Goal: Task Accomplishment & Management: Manage account settings

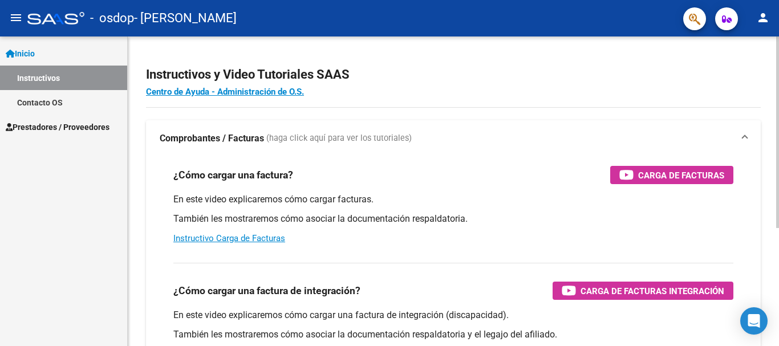
click at [771, 55] on div "Instructivos y Video Tutoriales SAAS Centro de Ayuda - Administración de O.S. C…" at bounding box center [455, 287] width 654 height 500
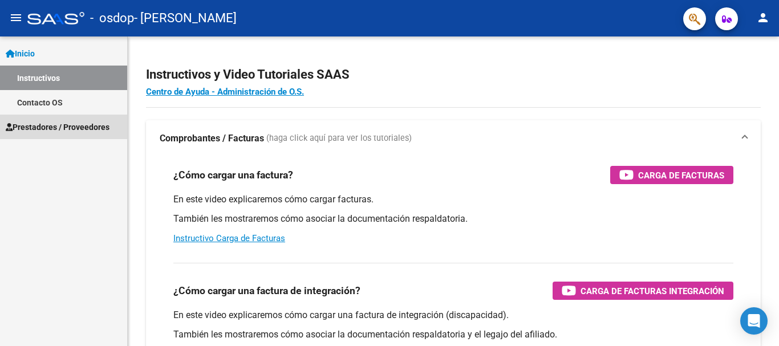
click at [66, 124] on span "Prestadores / Proveedores" at bounding box center [58, 127] width 104 height 13
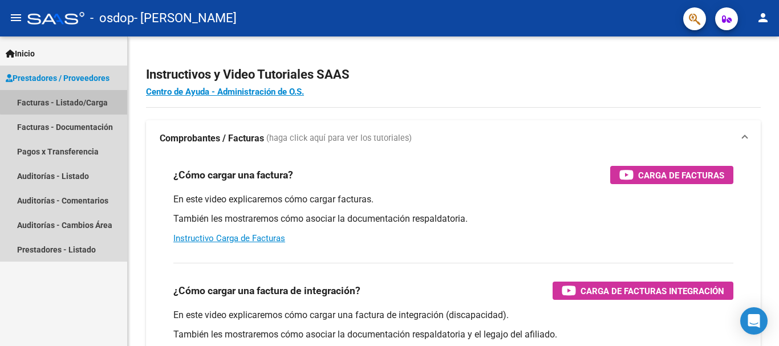
click at [71, 98] on link "Facturas - Listado/Carga" at bounding box center [63, 102] width 127 height 25
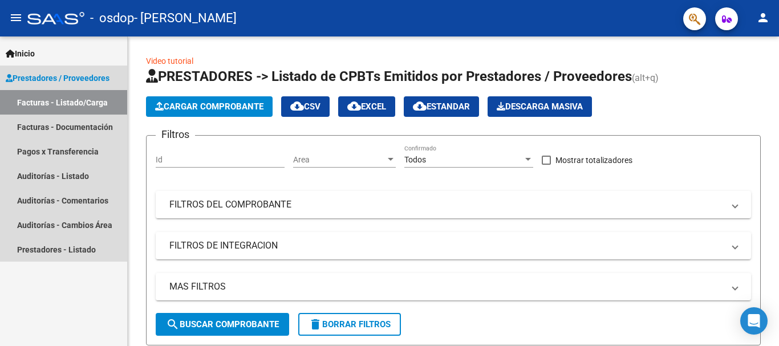
click at [81, 75] on span "Prestadores / Proveedores" at bounding box center [58, 78] width 104 height 13
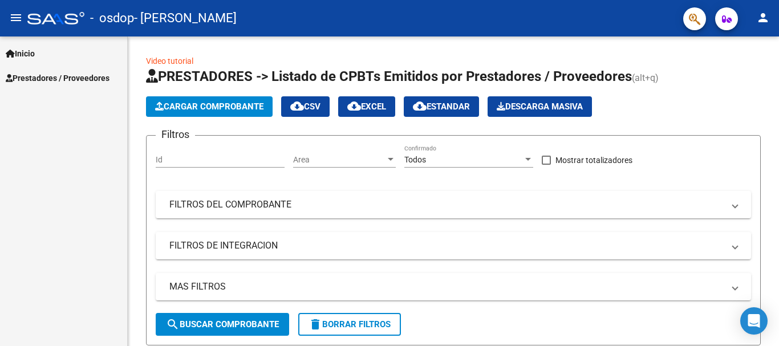
click at [81, 75] on span "Prestadores / Proveedores" at bounding box center [58, 78] width 104 height 13
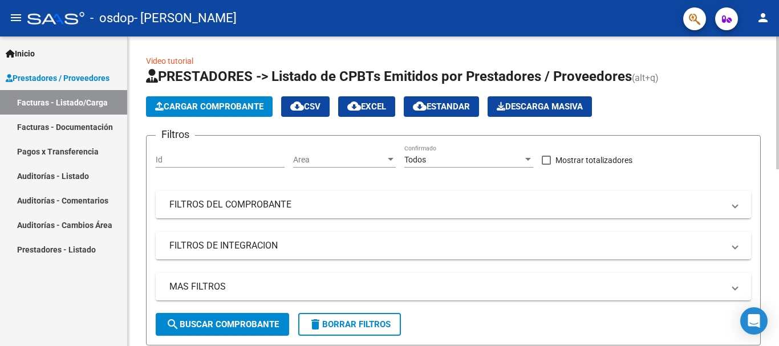
click at [753, 0] on html "menu - osdop - [PERSON_NAME] person Inicio Instructivos Contacto OS Prestadores…" at bounding box center [389, 173] width 779 height 346
click at [57, 73] on span "Prestadores / Proveedores" at bounding box center [58, 78] width 104 height 13
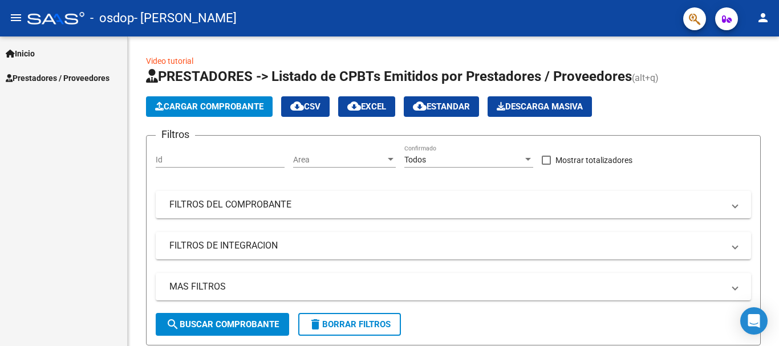
click at [57, 73] on span "Prestadores / Proveedores" at bounding box center [58, 78] width 104 height 13
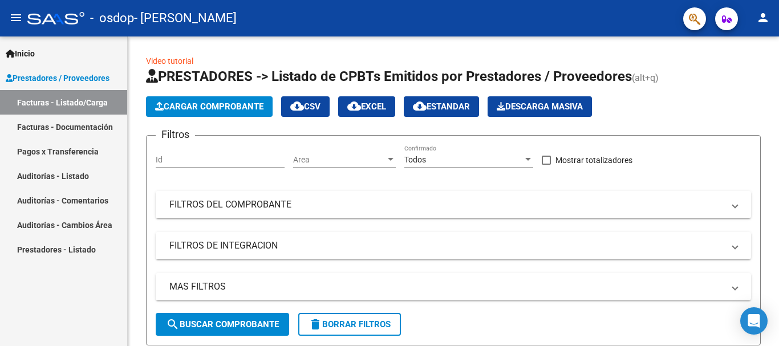
click at [54, 124] on link "Facturas - Documentación" at bounding box center [63, 127] width 127 height 25
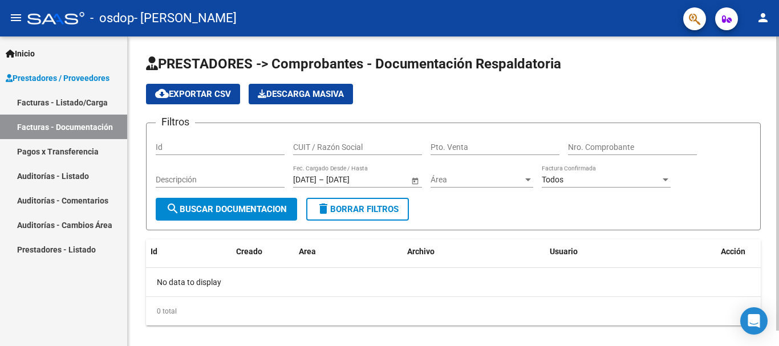
click at [779, 14] on div "menu - osdop - [PERSON_NAME] person Inicio Instructivos Contacto OS Prestadores…" at bounding box center [389, 173] width 779 height 346
click at [763, 17] on mat-icon "person" at bounding box center [764, 18] width 14 height 14
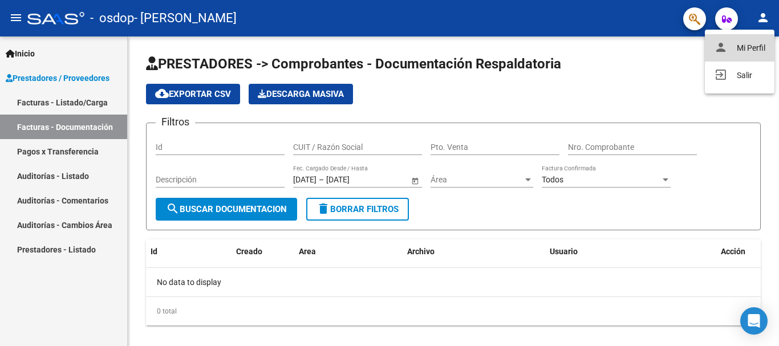
click at [743, 49] on button "person Mi Perfil" at bounding box center [740, 47] width 70 height 27
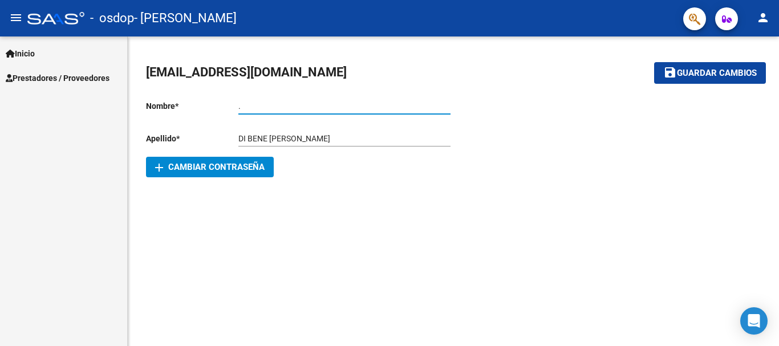
click at [246, 106] on input "." at bounding box center [344, 107] width 212 height 10
type input ".[PERSON_NAME]"
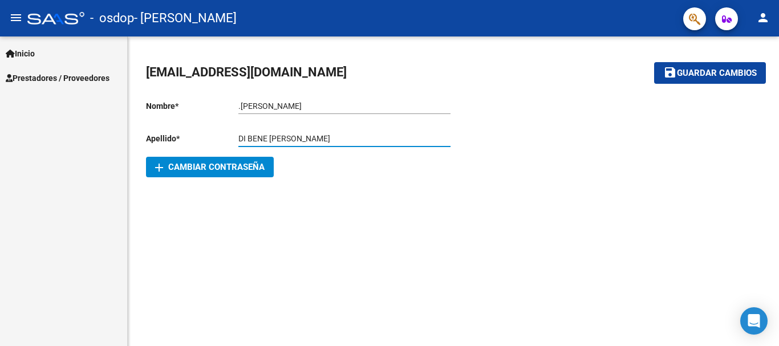
drag, startPoint x: 337, startPoint y: 137, endPoint x: 271, endPoint y: 134, distance: 65.7
click at [271, 134] on div "DI BENE [PERSON_NAME] apellido" at bounding box center [344, 135] width 212 height 23
type input "DI BENE"
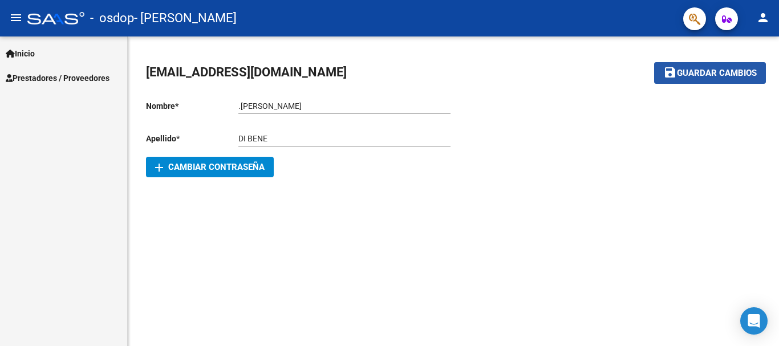
click at [704, 70] on span "Guardar cambios" at bounding box center [717, 73] width 80 height 10
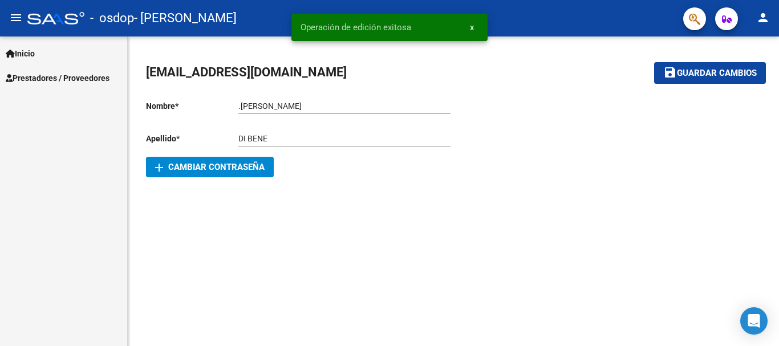
click at [53, 77] on span "Prestadores / Proveedores" at bounding box center [58, 78] width 104 height 13
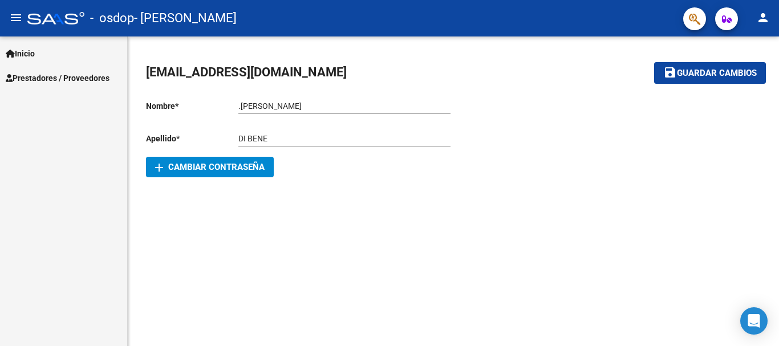
click at [32, 51] on span "Inicio" at bounding box center [20, 53] width 29 height 13
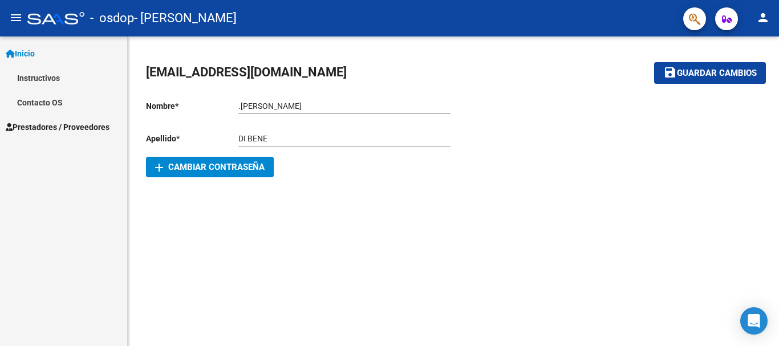
click at [52, 122] on span "Prestadores / Proveedores" at bounding box center [58, 127] width 104 height 13
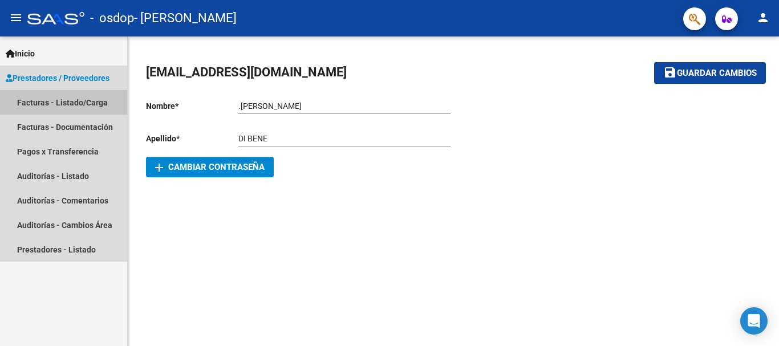
click at [67, 94] on link "Facturas - Listado/Carga" at bounding box center [63, 102] width 127 height 25
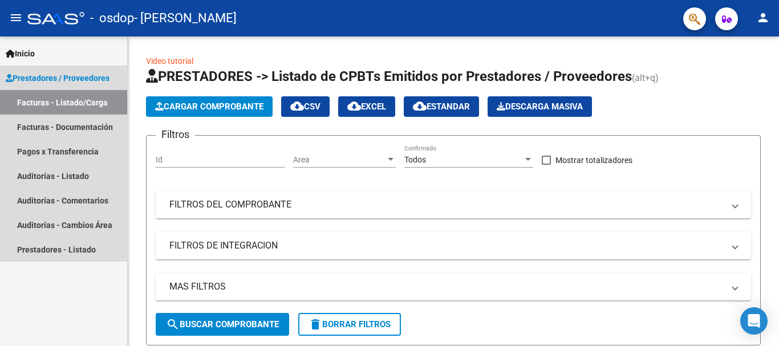
click at [38, 74] on span "Prestadores / Proveedores" at bounding box center [58, 78] width 104 height 13
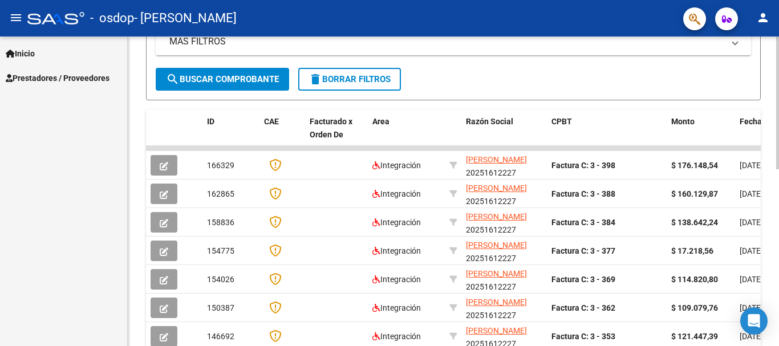
scroll to position [268, 0]
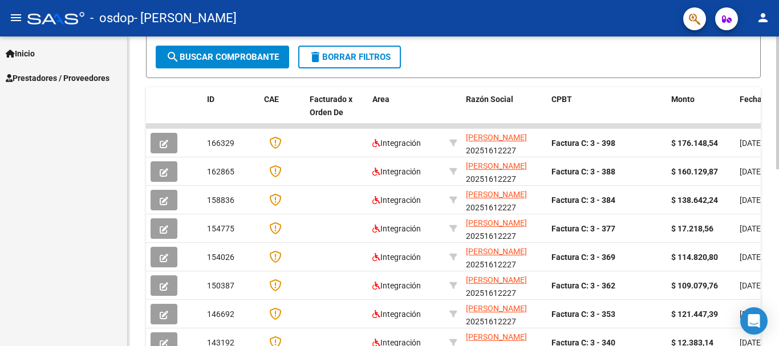
click at [775, 201] on div "Video tutorial PRESTADORES -> Listado de CPBTs Emitidos por Prestadores / Prove…" at bounding box center [455, 126] width 654 height 714
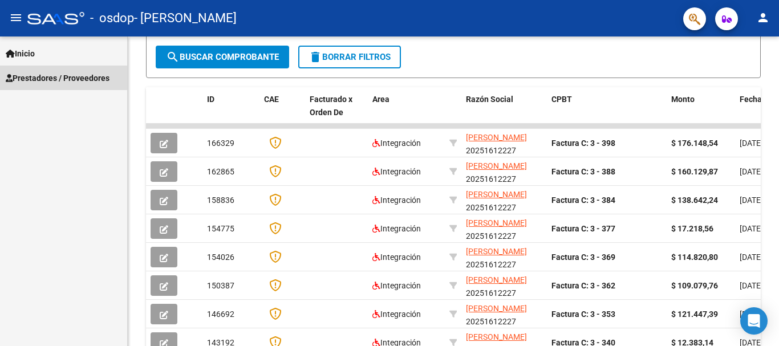
click at [75, 75] on span "Prestadores / Proveedores" at bounding box center [58, 78] width 104 height 13
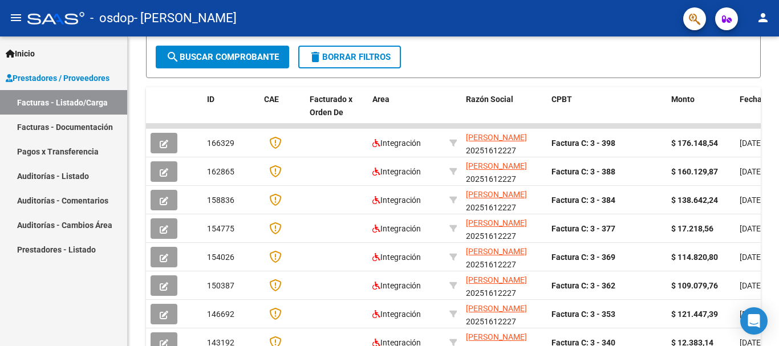
click at [173, 15] on span "- [PERSON_NAME]" at bounding box center [185, 18] width 103 height 25
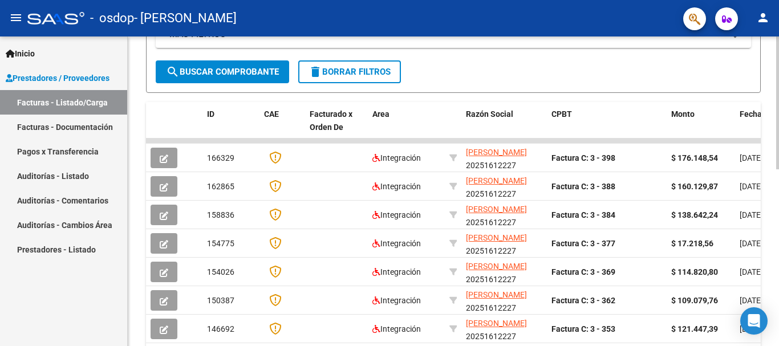
scroll to position [245, 0]
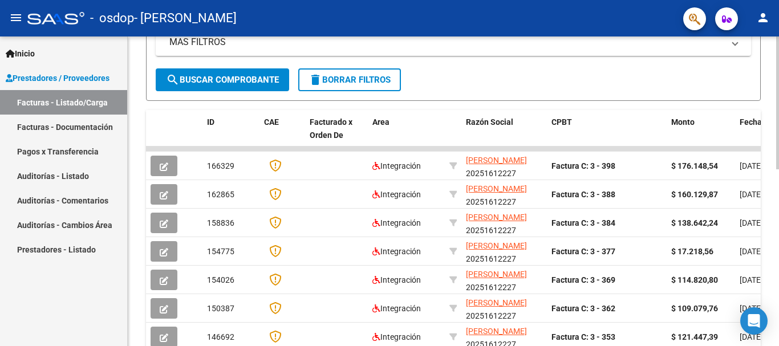
click at [778, 188] on div at bounding box center [777, 210] width 3 height 133
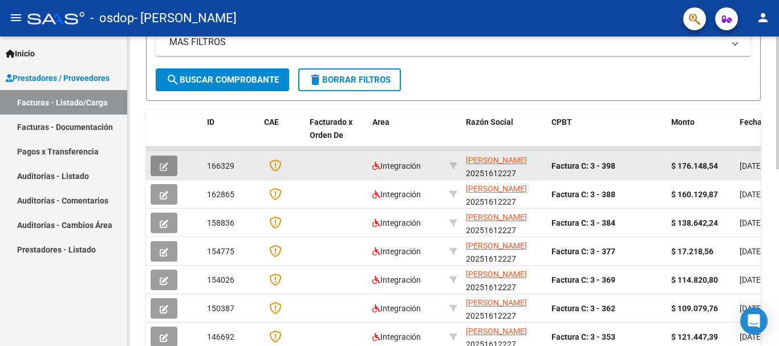
click at [163, 163] on icon "button" at bounding box center [164, 167] width 9 height 9
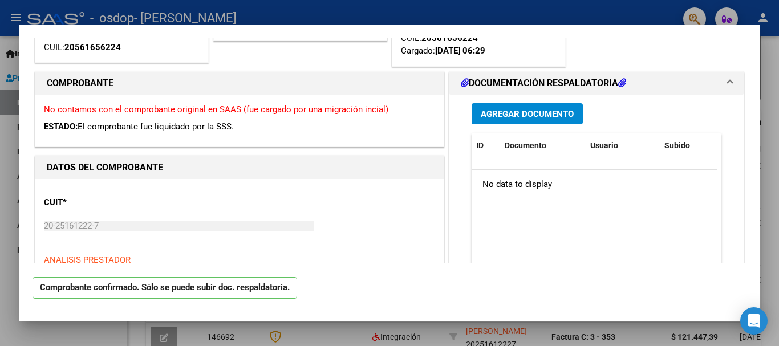
scroll to position [0, 0]
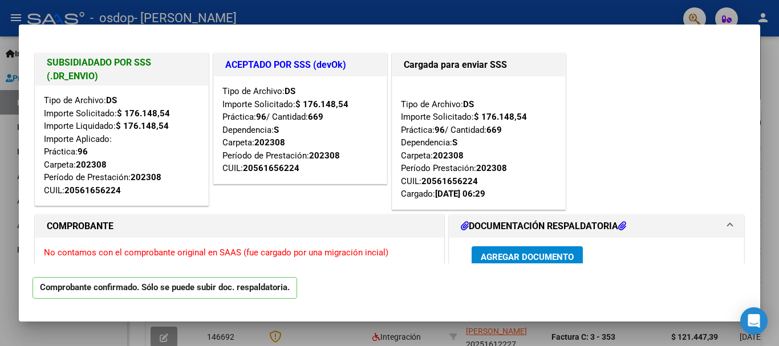
drag, startPoint x: 779, startPoint y: 42, endPoint x: 761, endPoint y: 193, distance: 152.2
click at [761, 193] on div at bounding box center [389, 173] width 779 height 346
type input "$ 0,00"
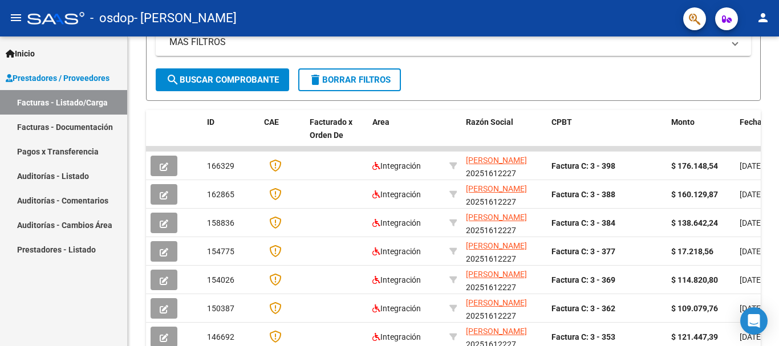
click at [762, 12] on mat-icon "person" at bounding box center [764, 18] width 14 height 14
click at [736, 48] on button "person Mi Perfil" at bounding box center [740, 47] width 70 height 27
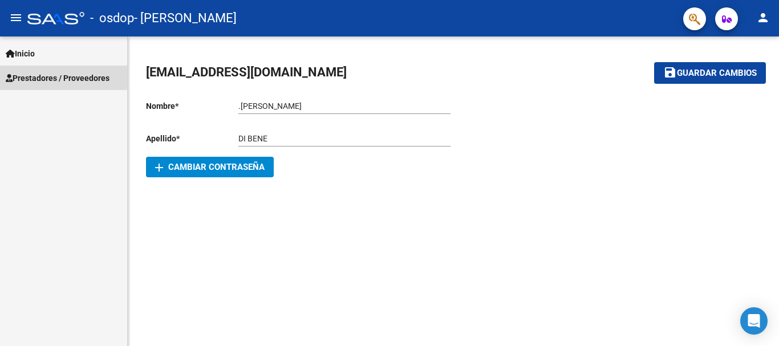
click at [43, 75] on span "Prestadores / Proveedores" at bounding box center [58, 78] width 104 height 13
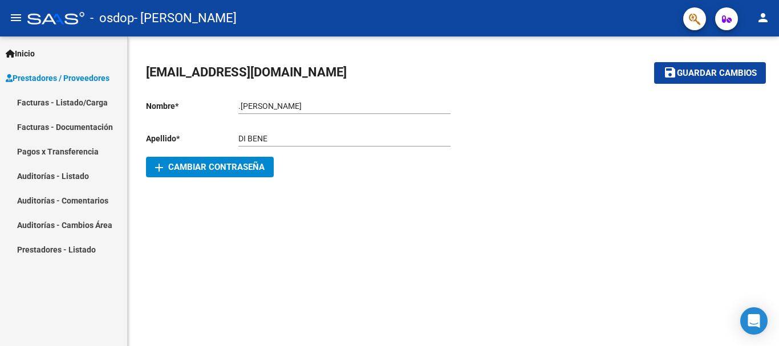
click at [60, 244] on link "Prestadores - Listado" at bounding box center [63, 249] width 127 height 25
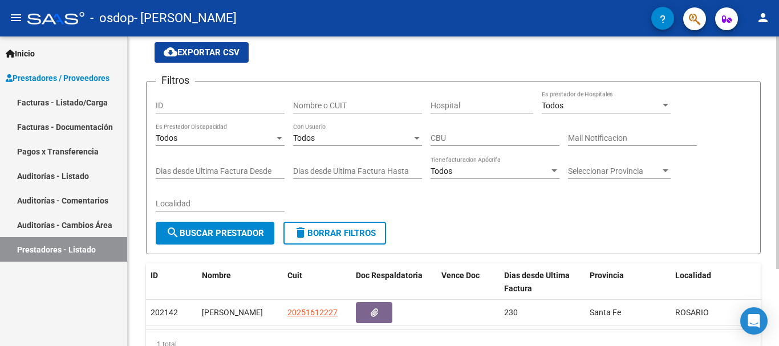
scroll to position [102, 0]
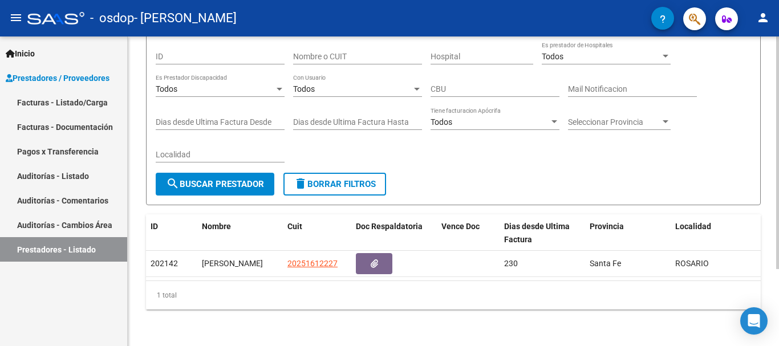
click at [779, 234] on div at bounding box center [777, 230] width 3 height 233
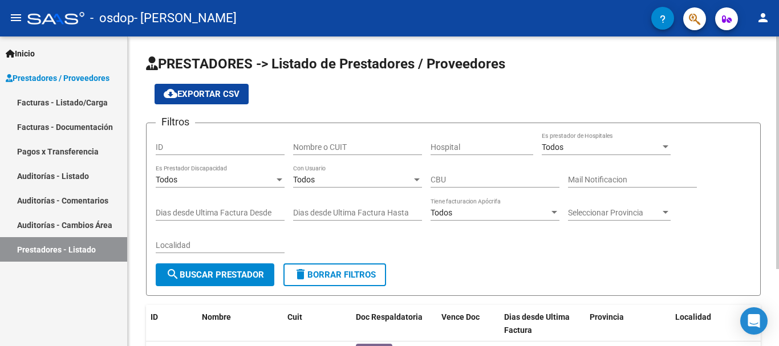
click at [775, 72] on div "PRESTADORES -> Listado de Prestadores / Proveedores cloud_download Exportar CSV…" at bounding box center [455, 237] width 654 height 401
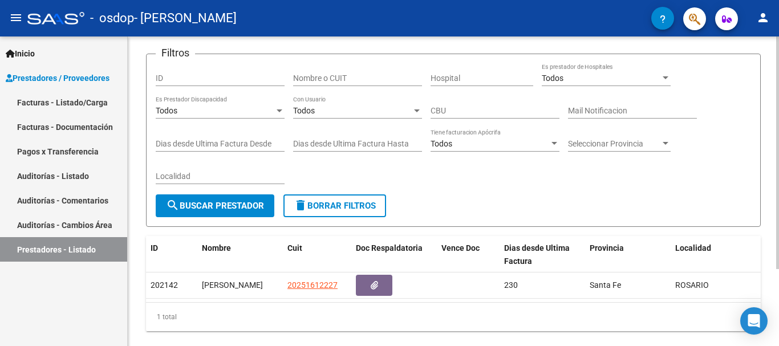
scroll to position [102, 0]
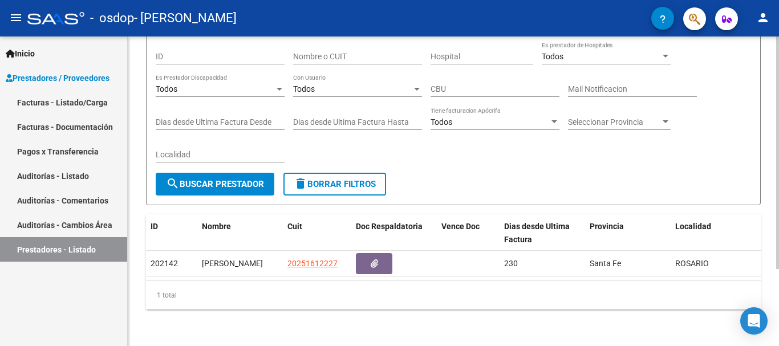
click at [779, 273] on div at bounding box center [777, 230] width 3 height 233
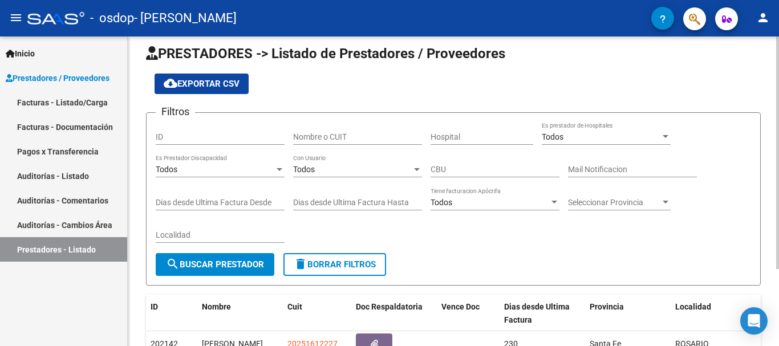
scroll to position [0, 0]
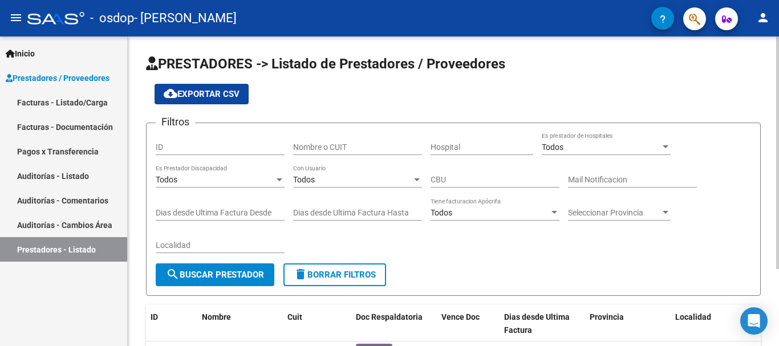
click at [779, 91] on div at bounding box center [777, 153] width 3 height 233
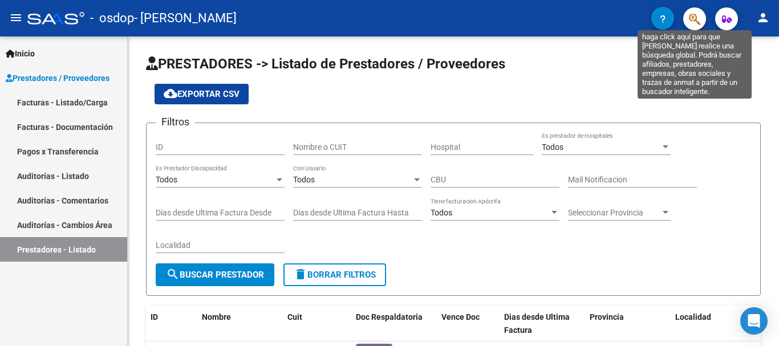
click at [694, 19] on icon "button" at bounding box center [694, 19] width 11 height 13
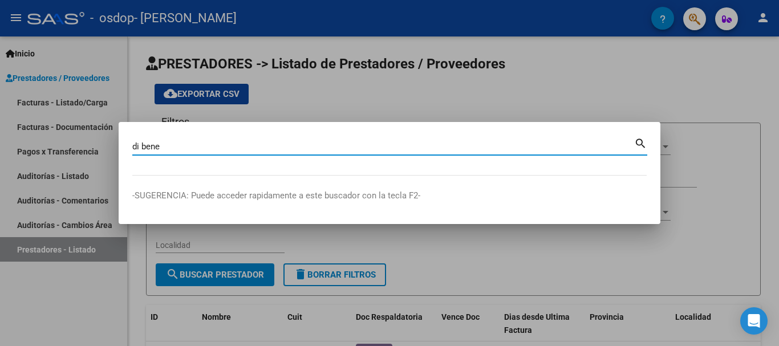
type input "di bene"
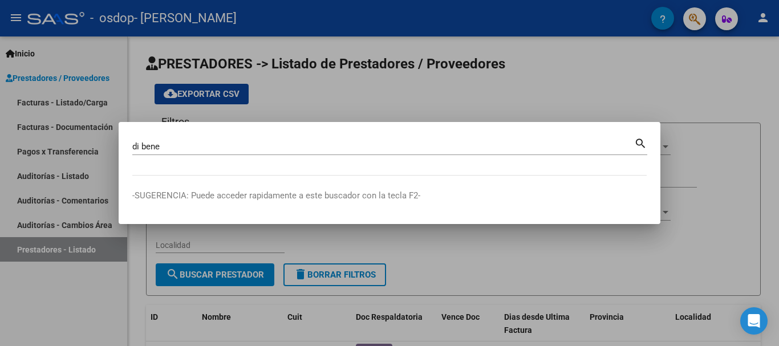
click at [638, 139] on mat-icon "search" at bounding box center [640, 143] width 13 height 14
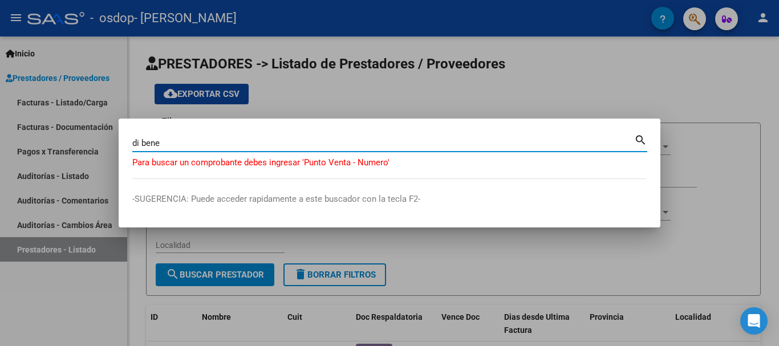
click at [262, 199] on p "-SUGERENCIA: Puede acceder rapidamente a este buscador con la tecla F2-" at bounding box center [389, 199] width 515 height 13
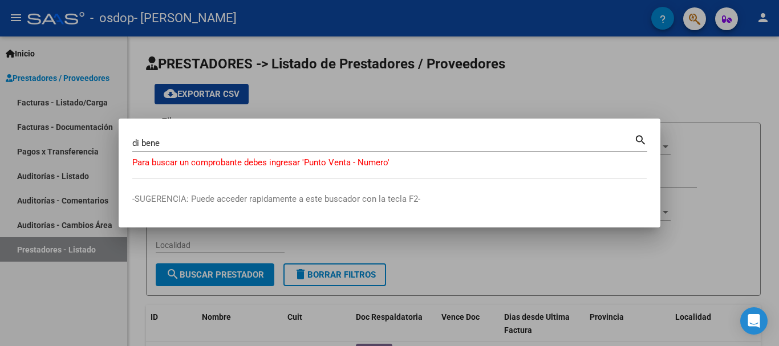
click at [620, 79] on div at bounding box center [389, 173] width 779 height 346
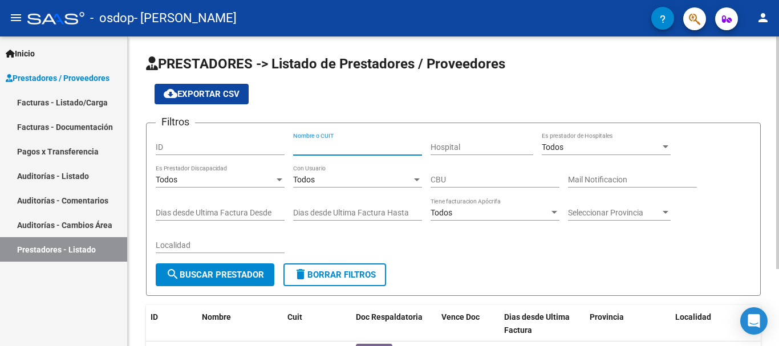
click at [322, 149] on input "Nombre o CUIT" at bounding box center [357, 148] width 129 height 10
type input "27277501045"
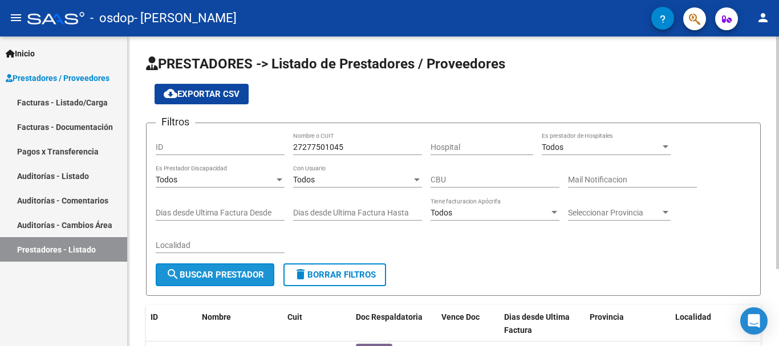
click at [217, 275] on span "search Buscar Prestador" at bounding box center [215, 275] width 98 height 10
click at [779, 71] on div at bounding box center [777, 157] width 3 height 240
click at [367, 88] on div "cloud_download Exportar CSV" at bounding box center [453, 94] width 615 height 21
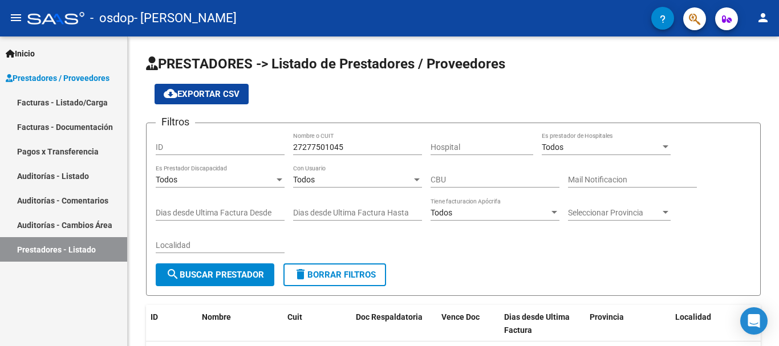
click at [34, 51] on span "Inicio" at bounding box center [20, 53] width 29 height 13
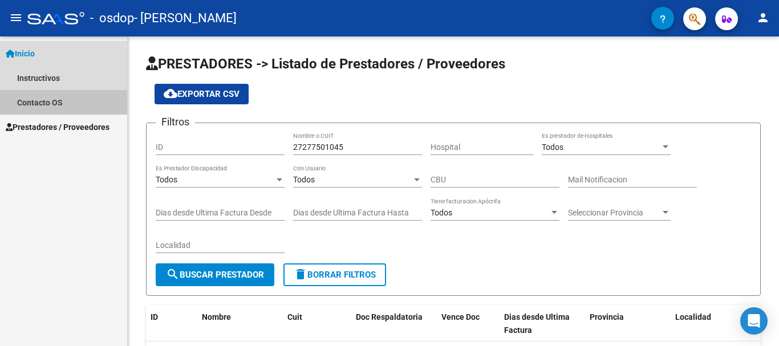
click at [50, 100] on link "Contacto OS" at bounding box center [63, 102] width 127 height 25
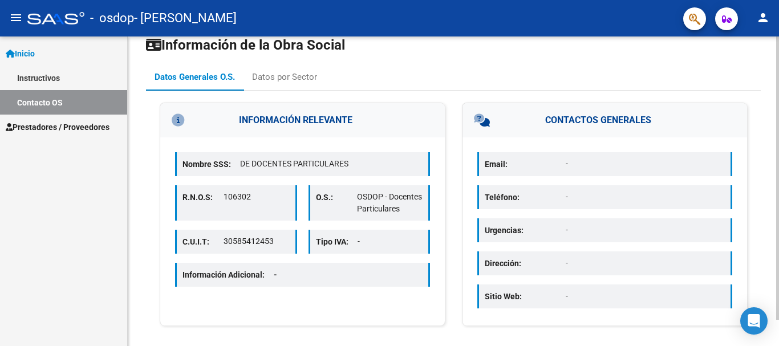
scroll to position [29, 0]
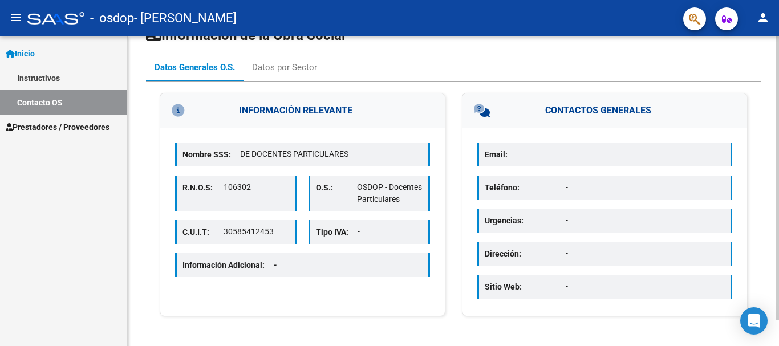
click at [779, 147] on div at bounding box center [777, 205] width 3 height 284
drag, startPoint x: 598, startPoint y: 110, endPoint x: 434, endPoint y: 104, distance: 165.0
click at [434, 104] on div "INFORMACIÓN RELEVANTE Nombre SSS: DE DOCENTES PARTICULARES R.N.O.S: 106302 O.S.…" at bounding box center [453, 206] width 615 height 226
click at [407, 86] on div "INFORMACIÓN RELEVANTE Nombre SSS: DE DOCENTES PARTICULARES R.N.O.S: 106302 O.S.…" at bounding box center [453, 200] width 615 height 237
click at [281, 63] on div "Datos por Sector" at bounding box center [284, 67] width 65 height 13
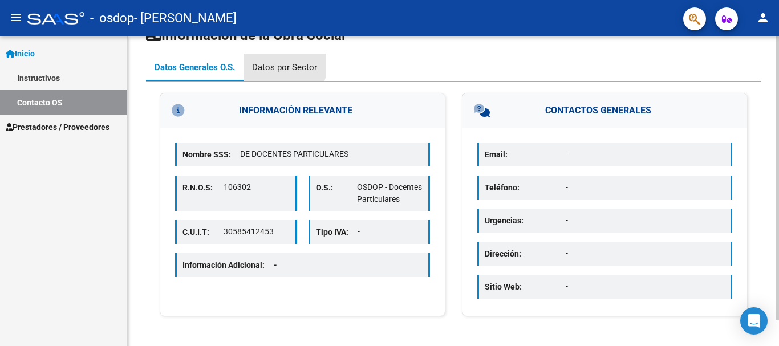
scroll to position [0, 0]
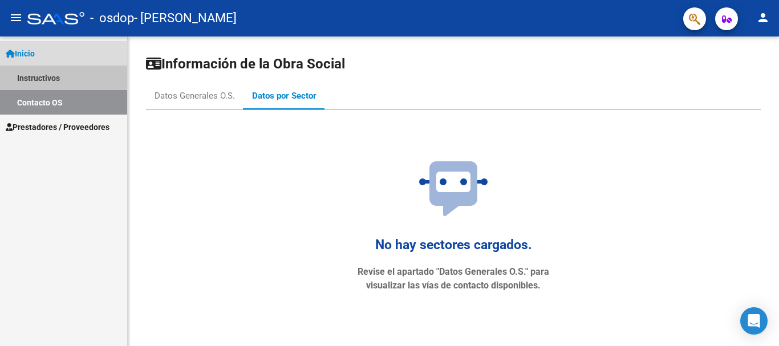
click at [55, 76] on link "Instructivos" at bounding box center [63, 78] width 127 height 25
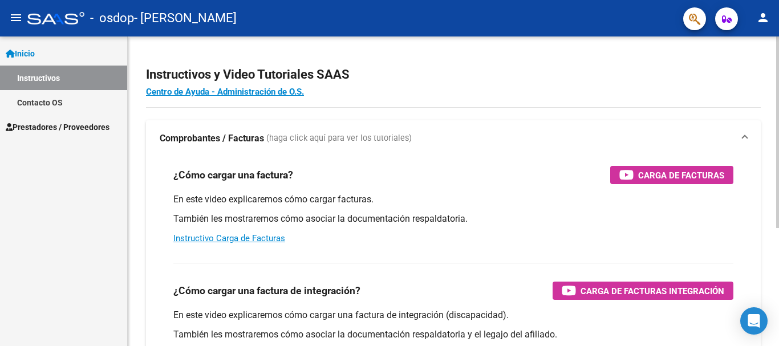
click at [770, 62] on div "Instructivos y Video Tutoriales SAAS Centro de Ayuda - Administración de O.S. C…" at bounding box center [455, 287] width 654 height 500
click at [35, 49] on span "Inicio" at bounding box center [20, 53] width 29 height 13
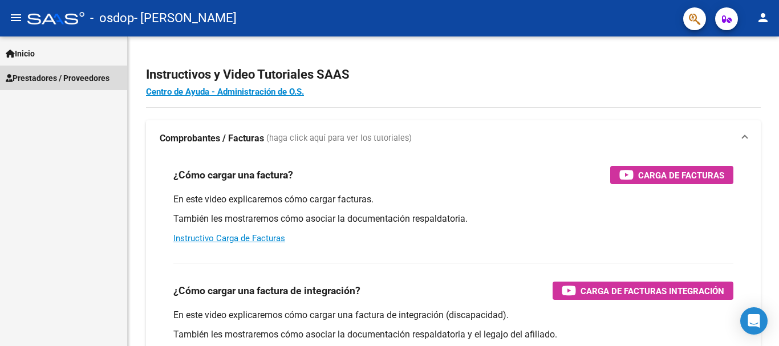
click at [54, 77] on span "Prestadores / Proveedores" at bounding box center [58, 78] width 104 height 13
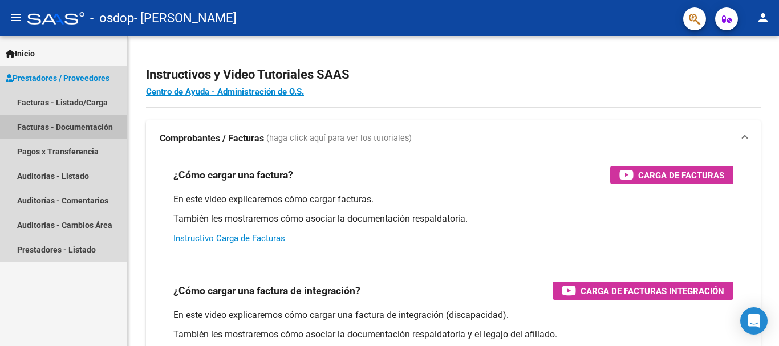
click at [60, 124] on link "Facturas - Documentación" at bounding box center [63, 127] width 127 height 25
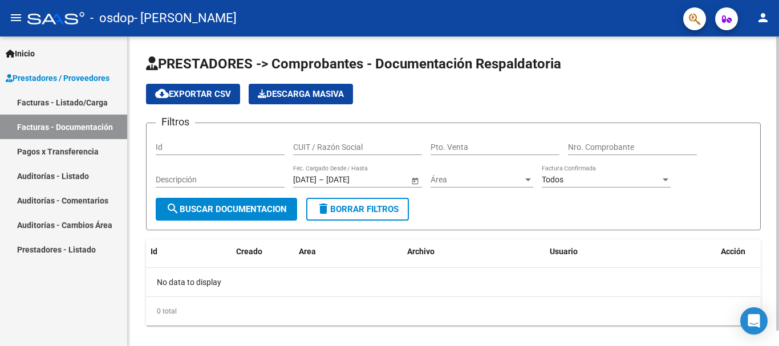
click at [778, 31] on div "menu - osdop - [PERSON_NAME] person Inicio Instructivos Contacto OS Prestadores…" at bounding box center [389, 173] width 779 height 346
click at [63, 145] on link "Pagos x Transferencia" at bounding box center [63, 151] width 127 height 25
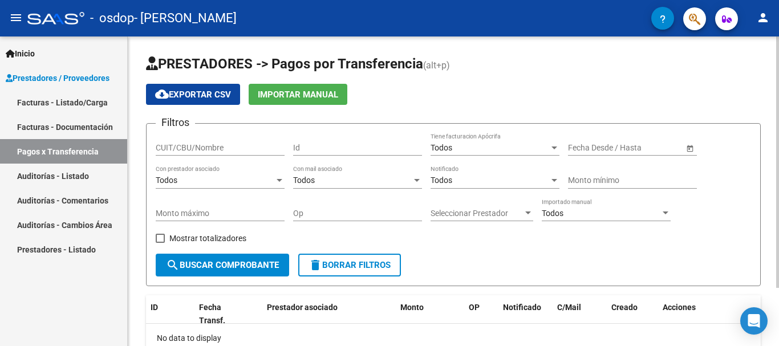
click at [779, 41] on div at bounding box center [777, 163] width 3 height 252
click at [52, 168] on link "Auditorías - Listado" at bounding box center [63, 176] width 127 height 25
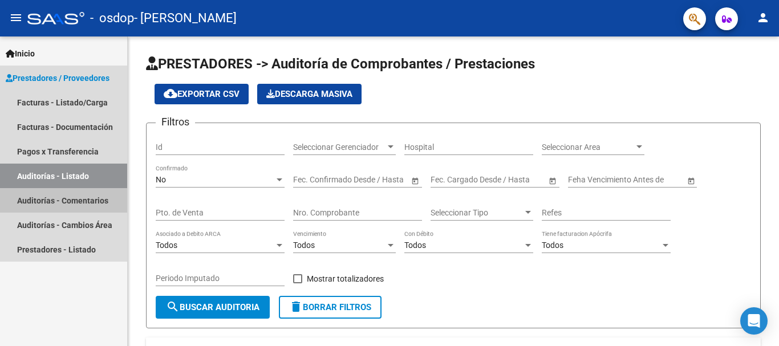
click at [54, 198] on link "Auditorías - Comentarios" at bounding box center [63, 200] width 127 height 25
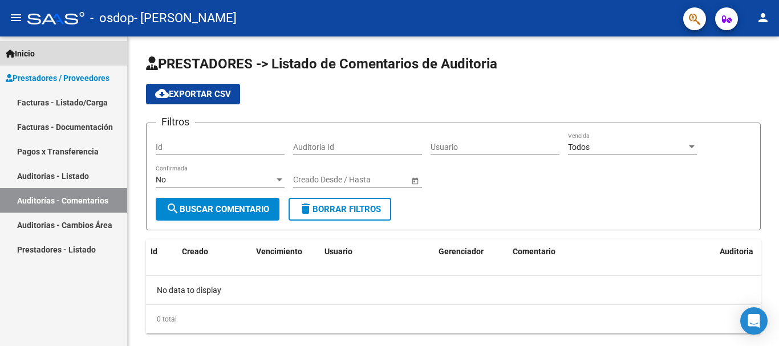
click at [33, 51] on span "Inicio" at bounding box center [20, 53] width 29 height 13
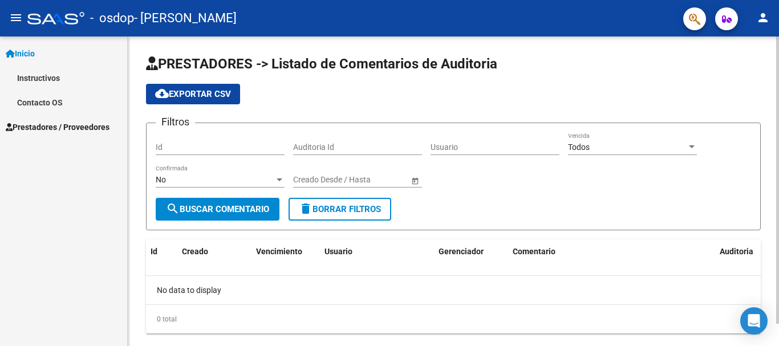
click at [779, 64] on div at bounding box center [777, 181] width 3 height 288
click at [762, 13] on mat-icon "person" at bounding box center [764, 18] width 14 height 14
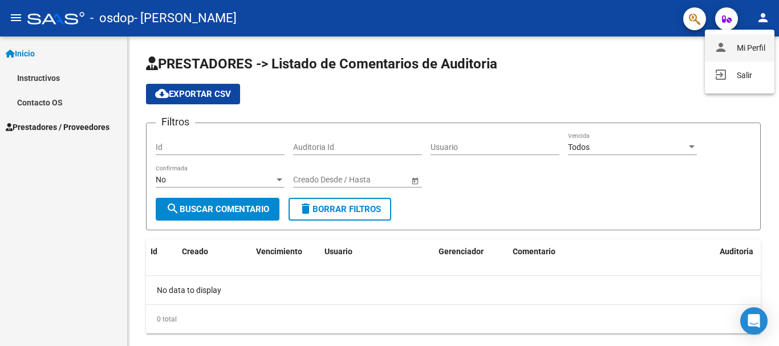
click at [743, 43] on button "person Mi Perfil" at bounding box center [740, 47] width 70 height 27
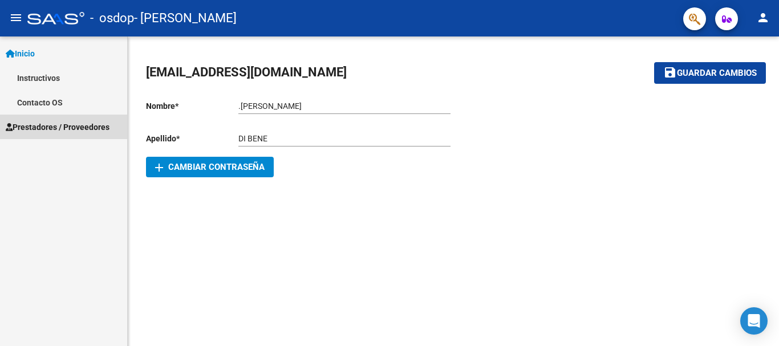
click at [67, 124] on span "Prestadores / Proveedores" at bounding box center [58, 127] width 104 height 13
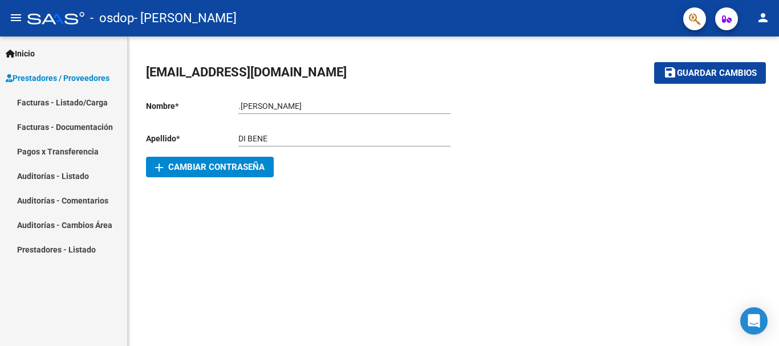
click at [65, 100] on link "Facturas - Listado/Carga" at bounding box center [63, 102] width 127 height 25
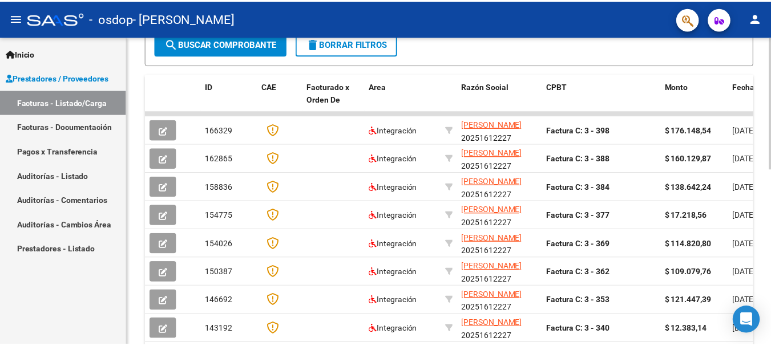
scroll to position [282, 0]
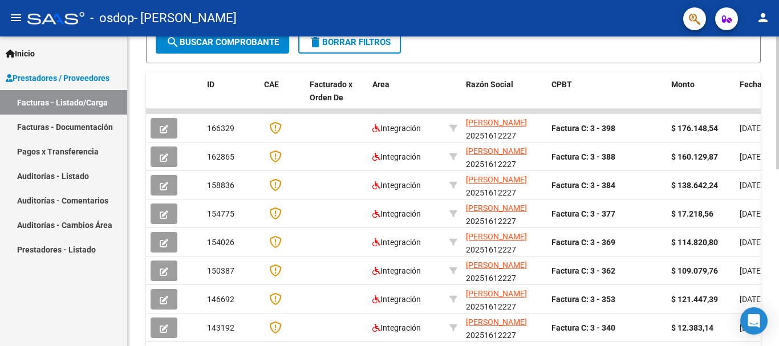
click at [774, 213] on div "Video tutorial PRESTADORES -> Listado de CPBTs Emitidos por Prestadores / Prove…" at bounding box center [455, 111] width 654 height 714
click at [763, 17] on mat-icon "person" at bounding box center [764, 18] width 14 height 14
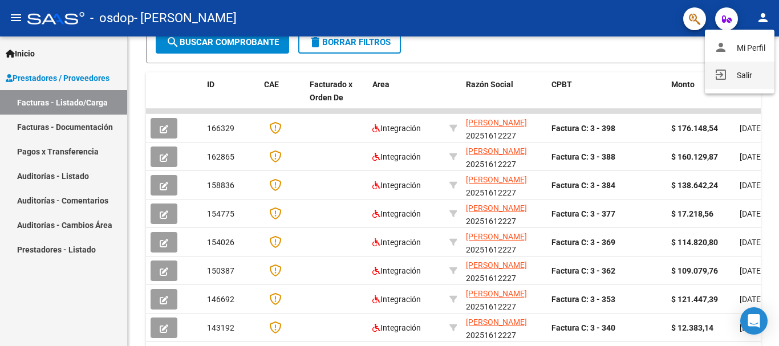
click at [739, 74] on button "exit_to_app Salir" at bounding box center [740, 75] width 70 height 27
